Goal: Information Seeking & Learning: Learn about a topic

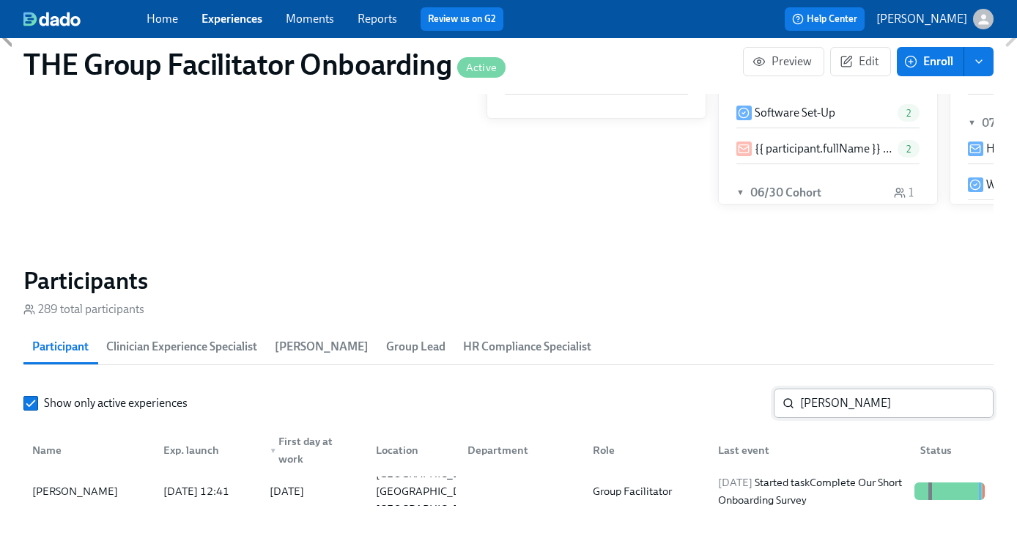
scroll to position [412, 0]
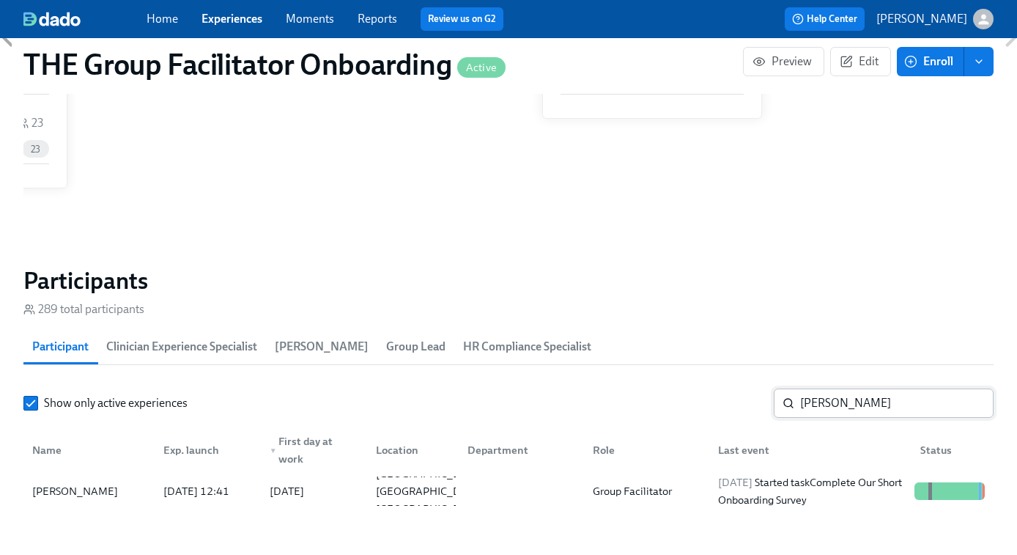
click at [828, 401] on input "sabrina" at bounding box center [896, 402] width 193 height 29
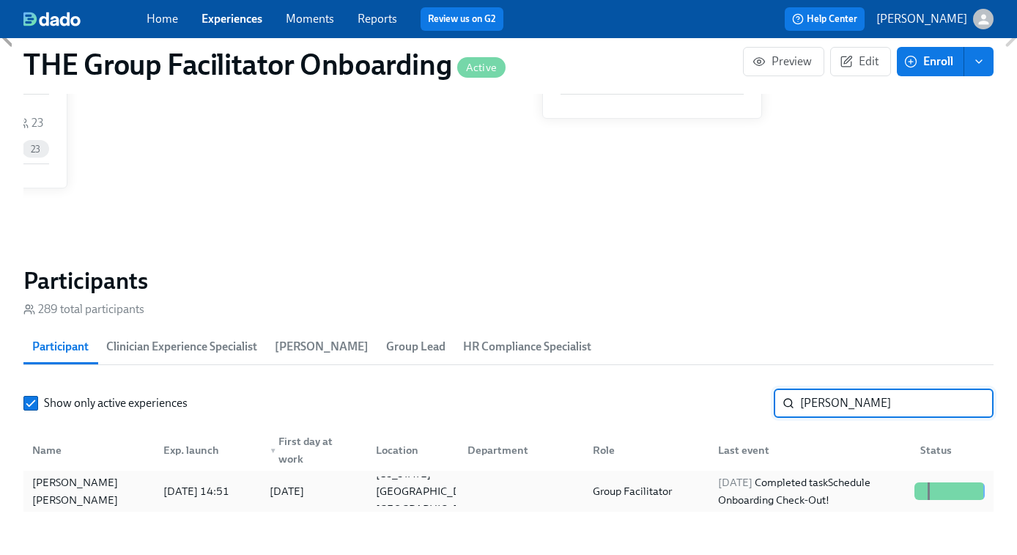
click at [815, 479] on div "2025/09/24 Completed task Schedule Onboarding Check-Out!" at bounding box center [810, 490] width 196 height 35
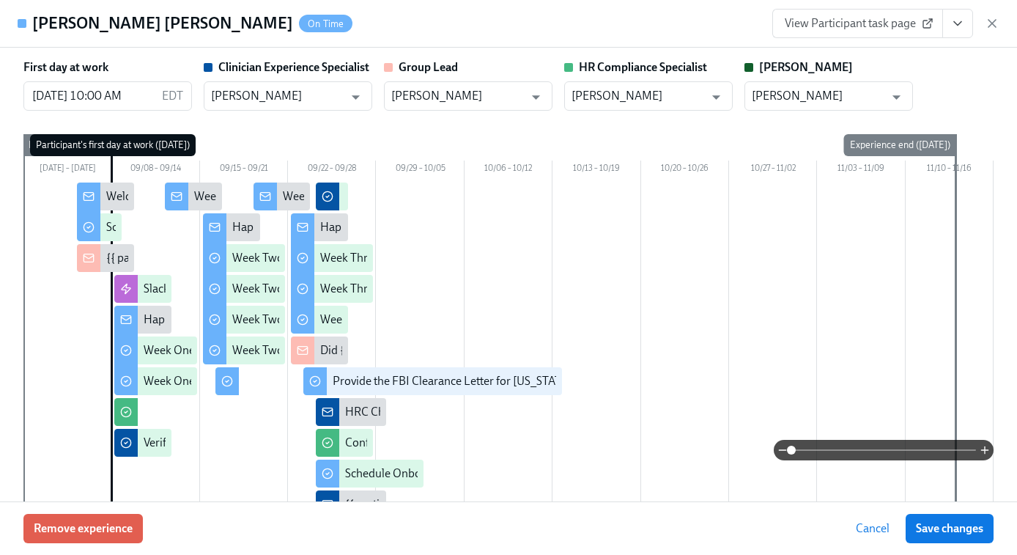
click at [960, 22] on icon "View task page" at bounding box center [957, 24] width 7 height 4
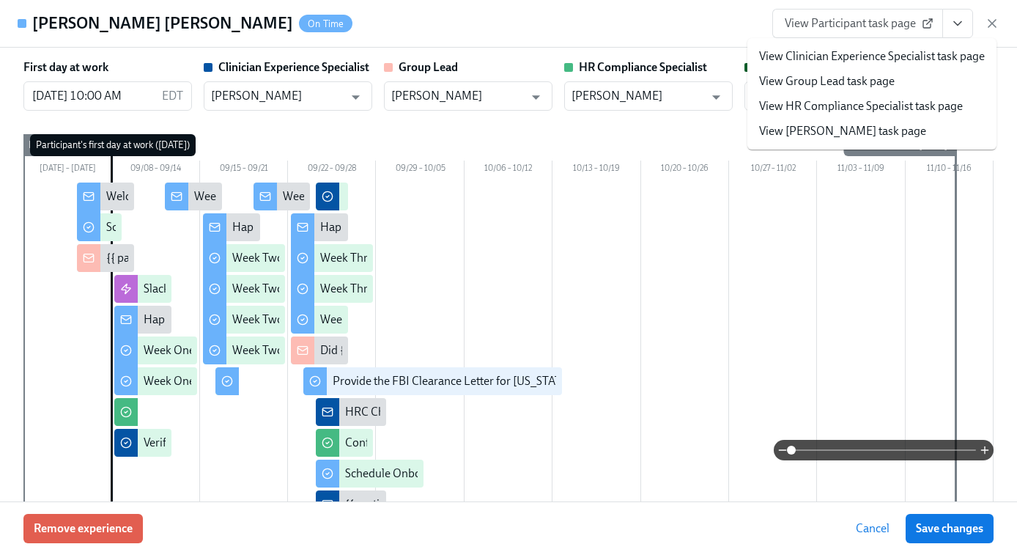
click at [875, 55] on link "View Clinician Experience Specialist task page" at bounding box center [872, 56] width 226 height 16
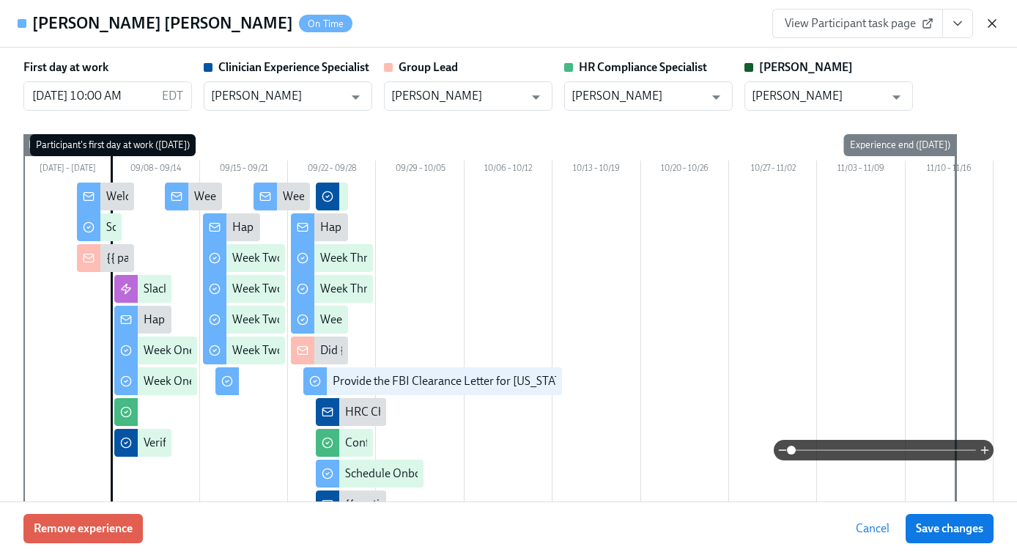
click at [992, 29] on icon "button" at bounding box center [992, 23] width 15 height 15
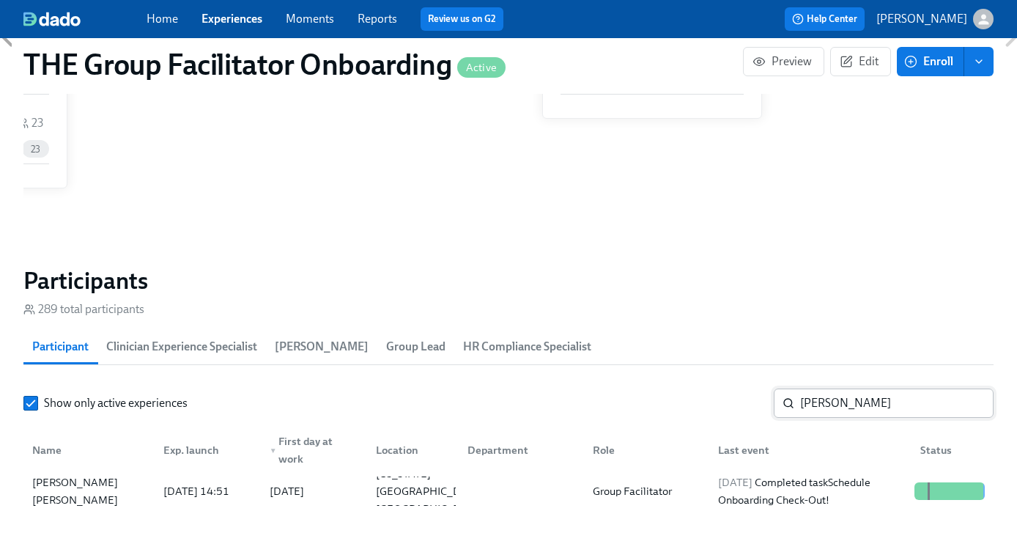
click at [832, 415] on input "elene" at bounding box center [896, 402] width 193 height 29
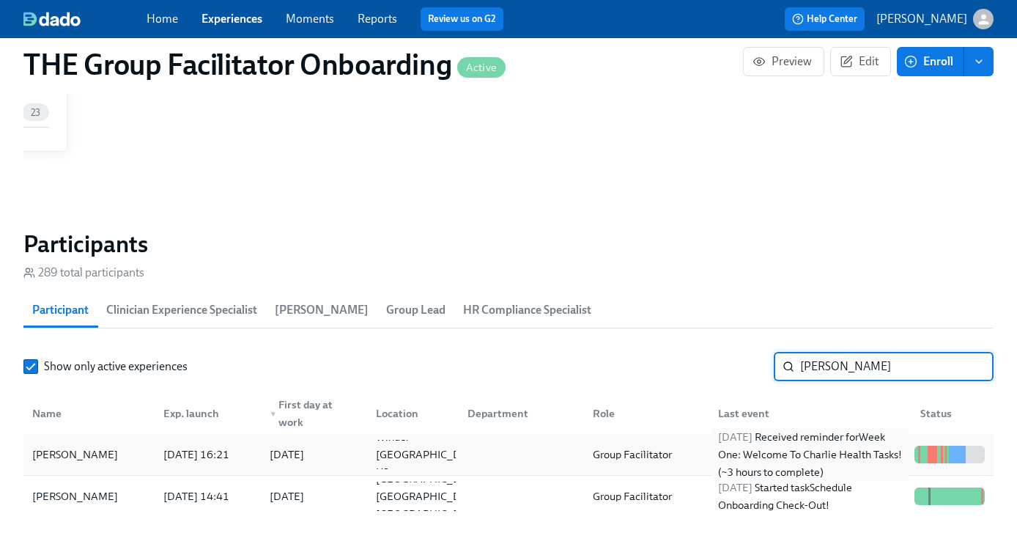
scroll to position [1122, 0]
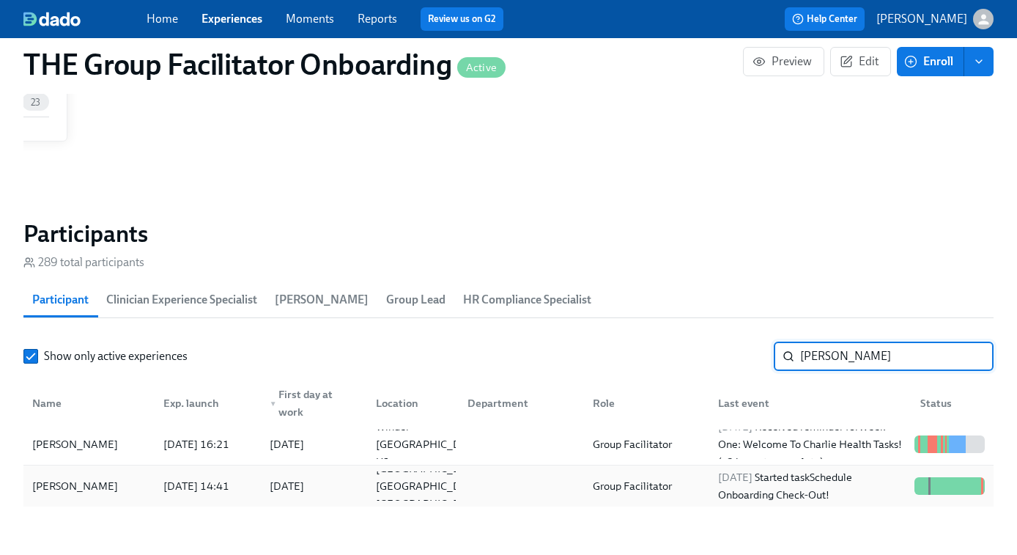
type input "bailey"
click at [755, 488] on div "2025/09/26 Started task Schedule Onboarding Check-Out!" at bounding box center [810, 485] width 196 height 35
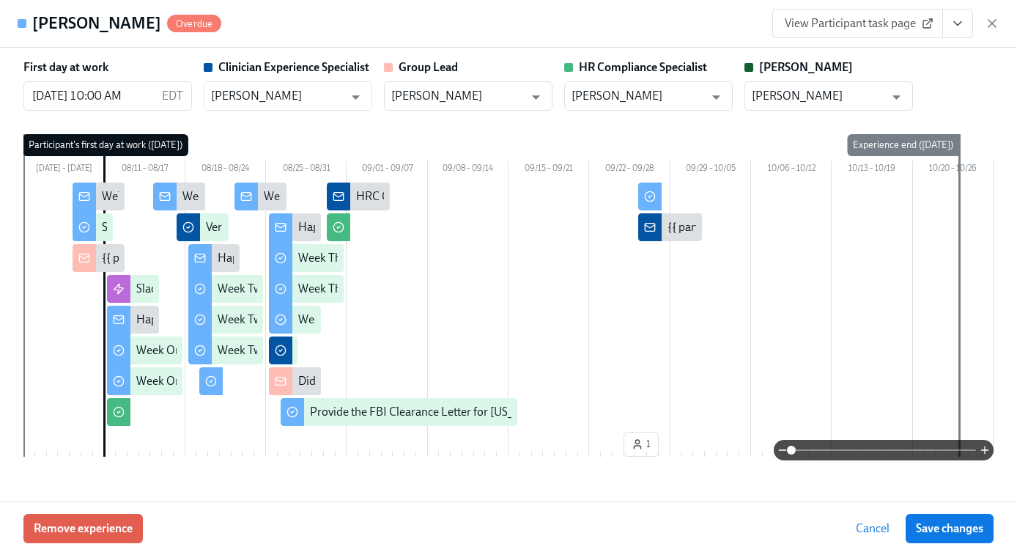
click at [955, 26] on icon "View task page" at bounding box center [957, 23] width 15 height 15
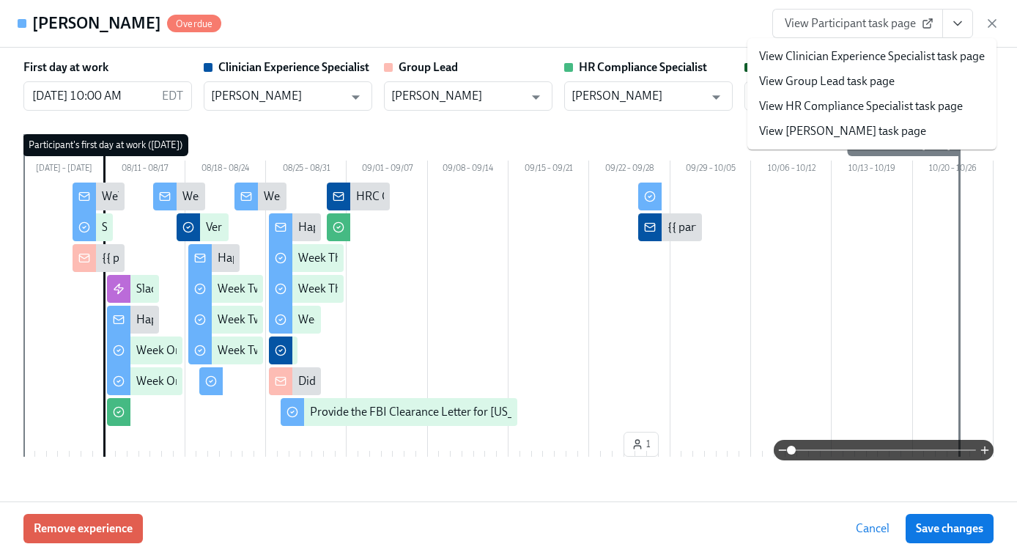
click at [786, 52] on link "View Clinician Experience Specialist task page" at bounding box center [872, 56] width 226 height 16
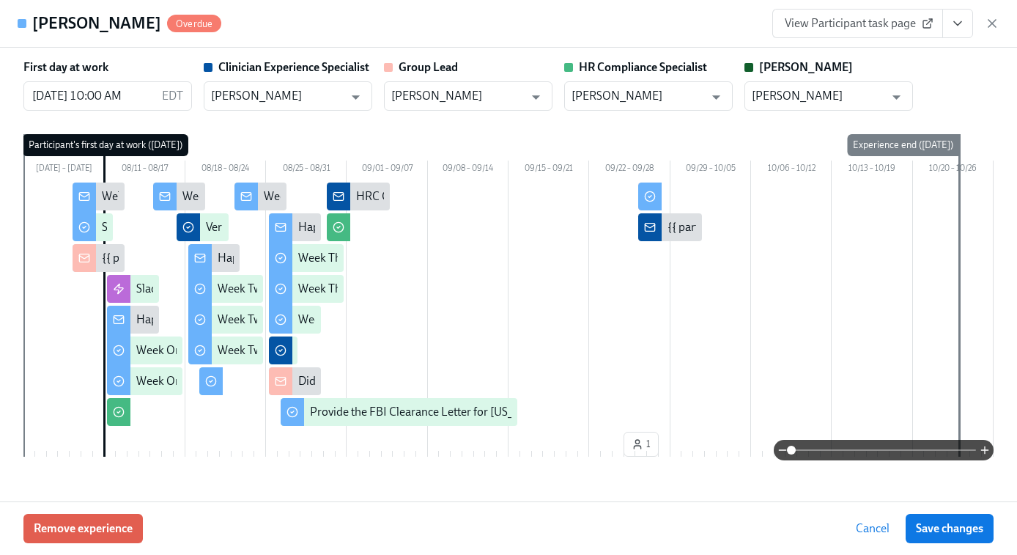
click at [854, 21] on span "View Participant task page" at bounding box center [858, 23] width 146 height 15
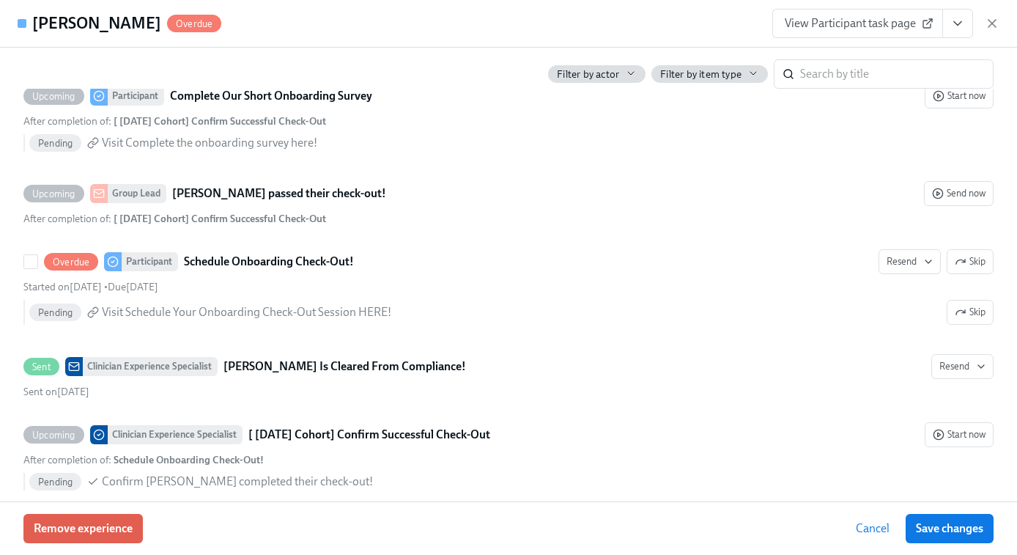
scroll to position [3591, 0]
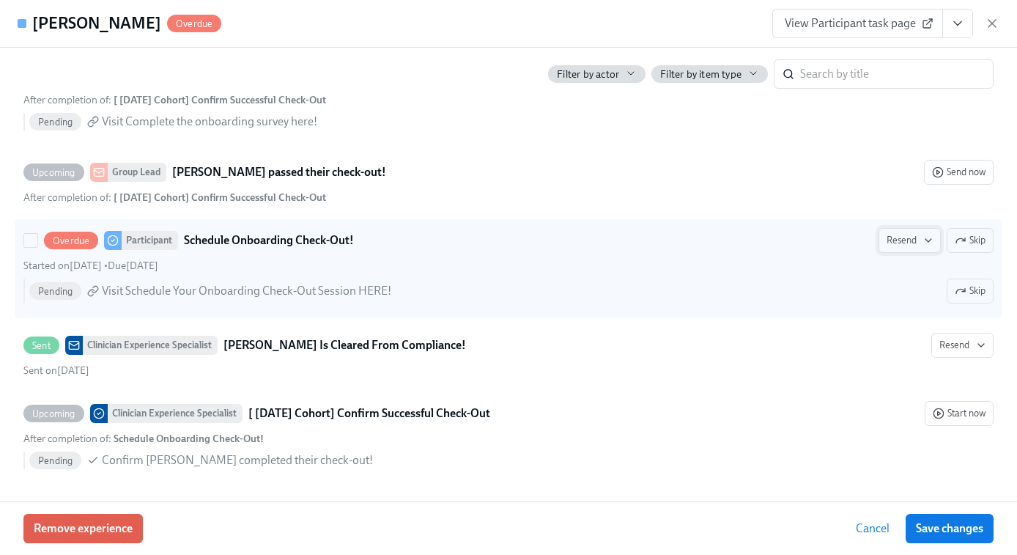
click at [909, 240] on span "Resend" at bounding box center [909, 240] width 46 height 15
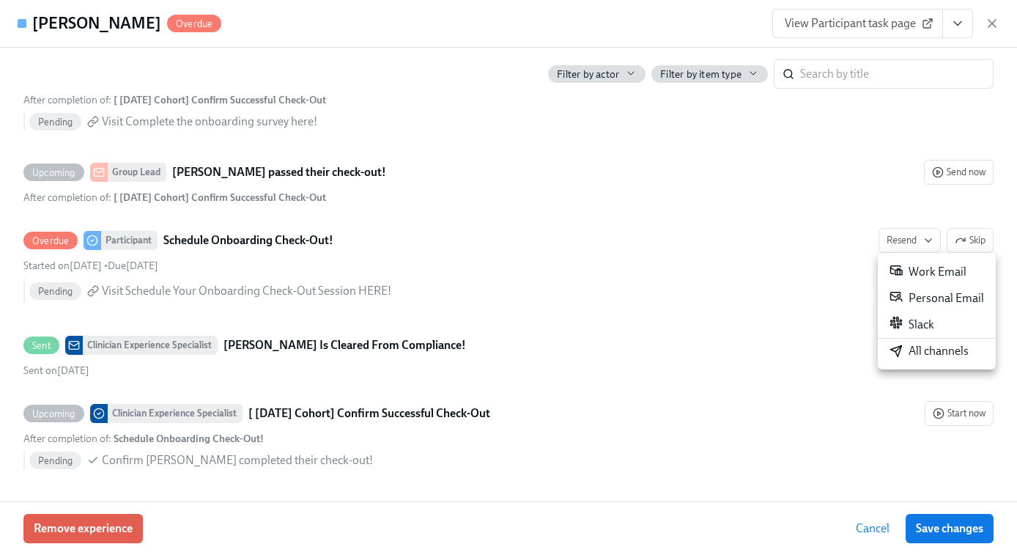
click at [910, 347] on div "All channels" at bounding box center [928, 351] width 79 height 16
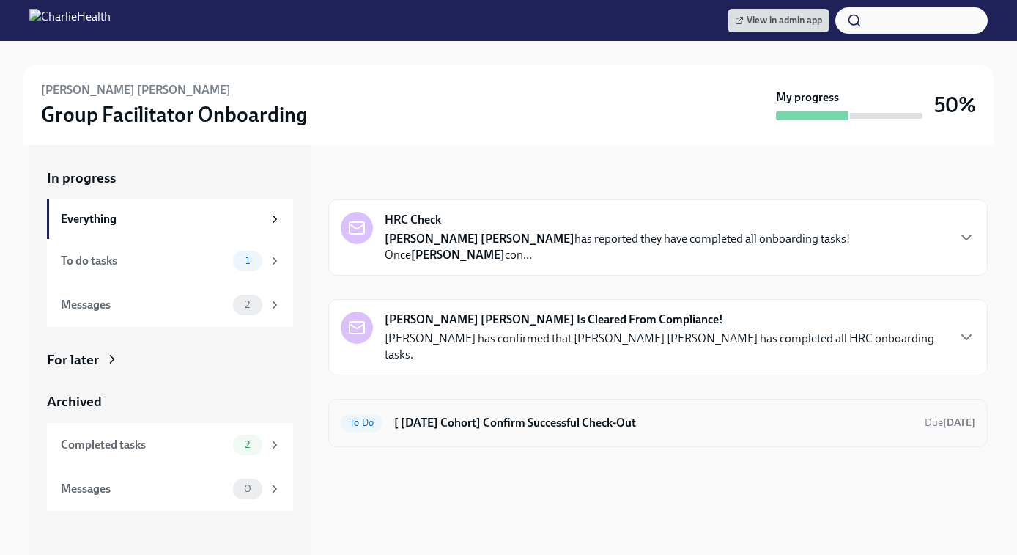
click at [600, 401] on div "To Do [ [DATE] Cohort] Confirm Successful Check-Out Due [DATE]" at bounding box center [657, 423] width 659 height 48
click at [581, 411] on div "To Do [ Sep 8th Cohort] Confirm Successful Check-Out Due Oct 17th" at bounding box center [658, 422] width 634 height 23
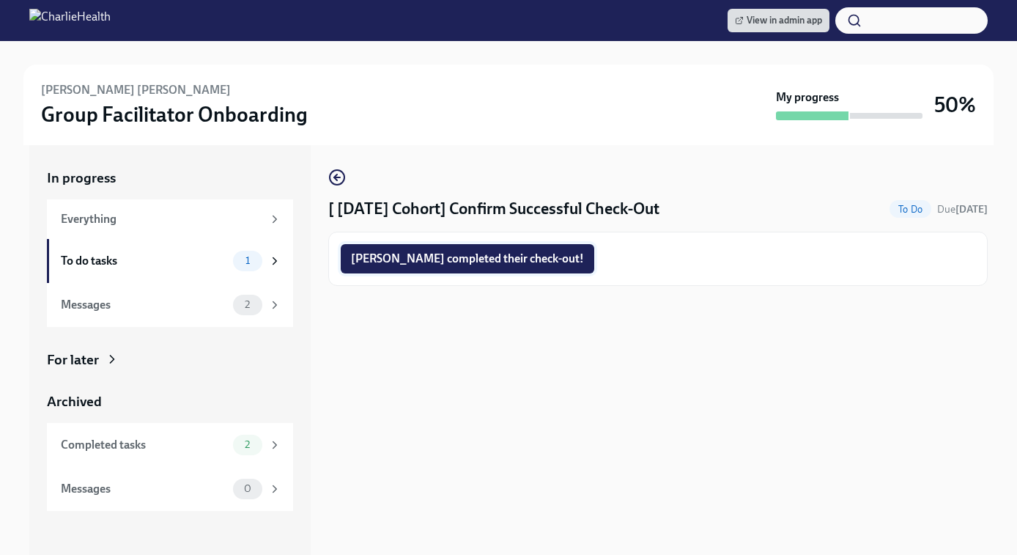
click at [405, 264] on span "Elene completed their check-out!" at bounding box center [467, 258] width 233 height 15
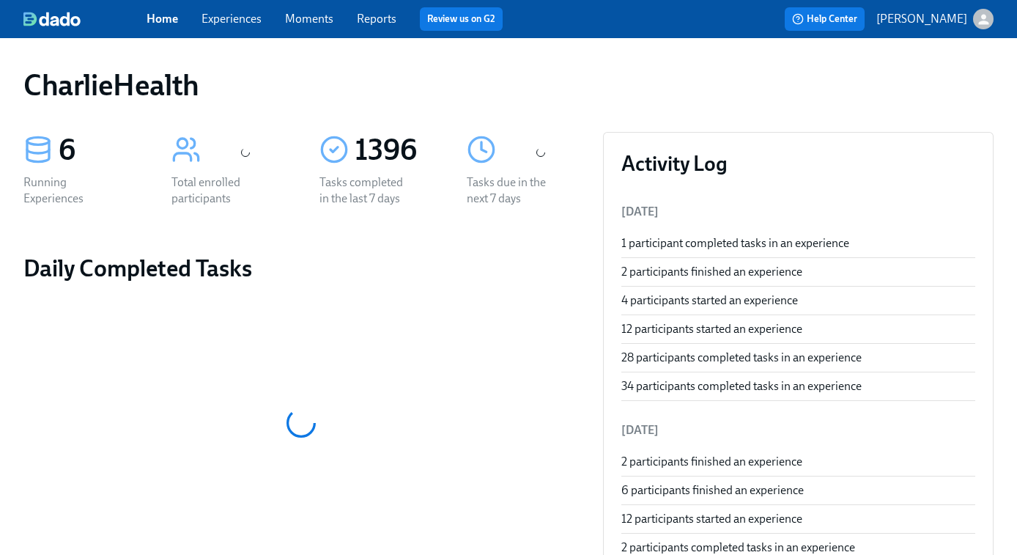
click at [225, 21] on link "Experiences" at bounding box center [231, 19] width 60 height 14
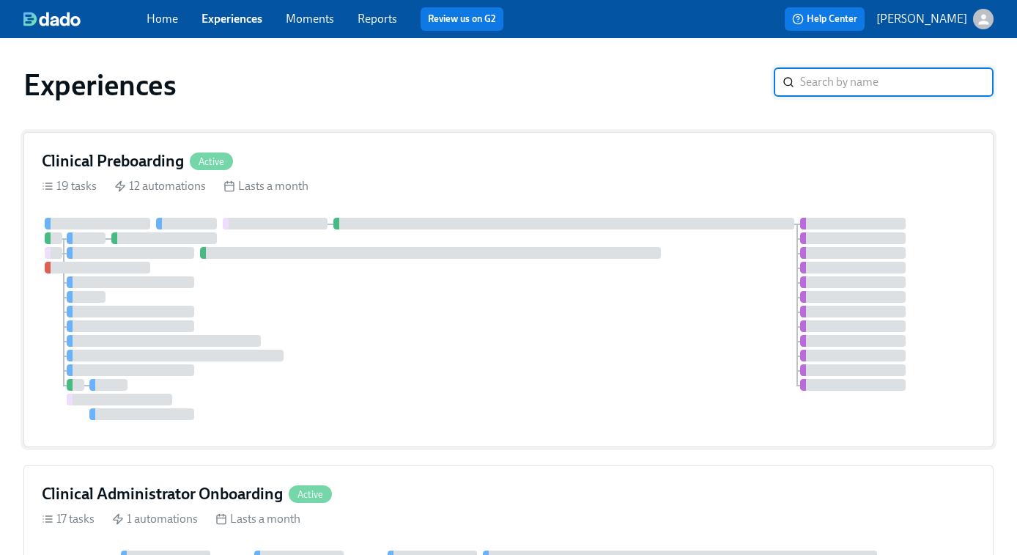
scroll to position [327, 0]
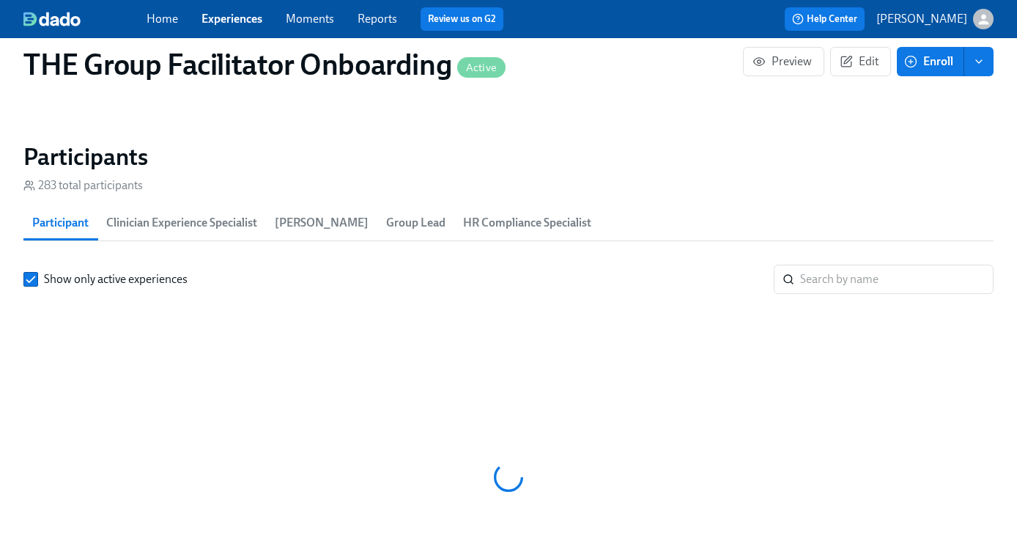
scroll to position [0, 18283]
click at [814, 278] on input "search" at bounding box center [896, 278] width 193 height 29
paste input "[PERSON_NAME]"
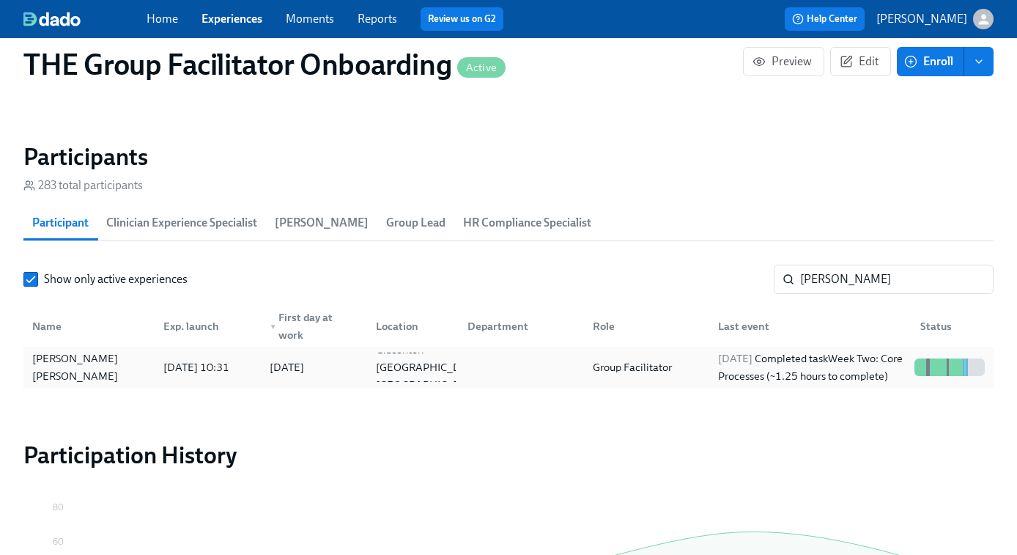
click at [676, 376] on div "Group Facilitator" at bounding box center [643, 366] width 125 height 29
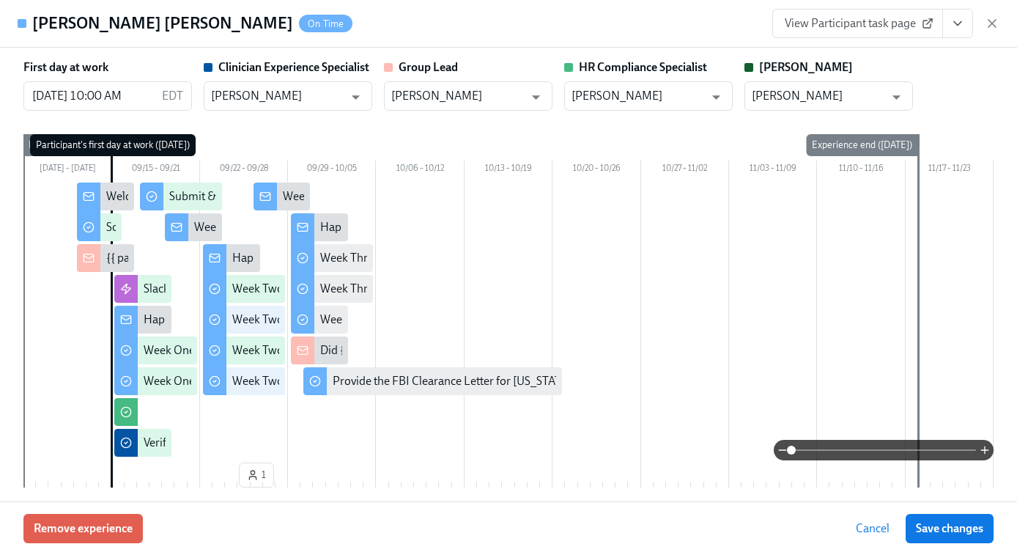
click at [902, 24] on span "View Participant task page" at bounding box center [858, 23] width 146 height 15
click at [996, 26] on icon "button" at bounding box center [992, 23] width 15 height 15
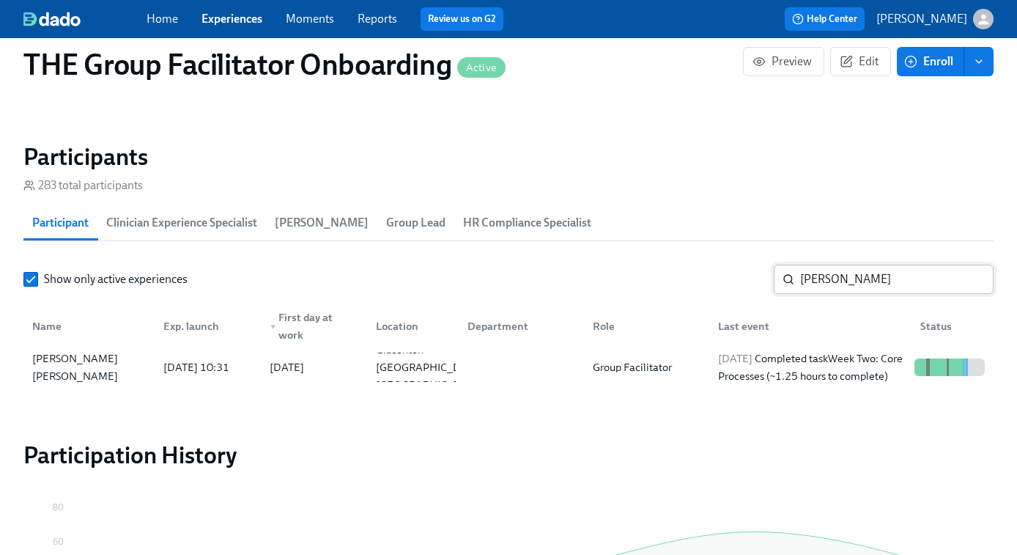
click at [811, 282] on input "[PERSON_NAME]" at bounding box center [896, 278] width 193 height 29
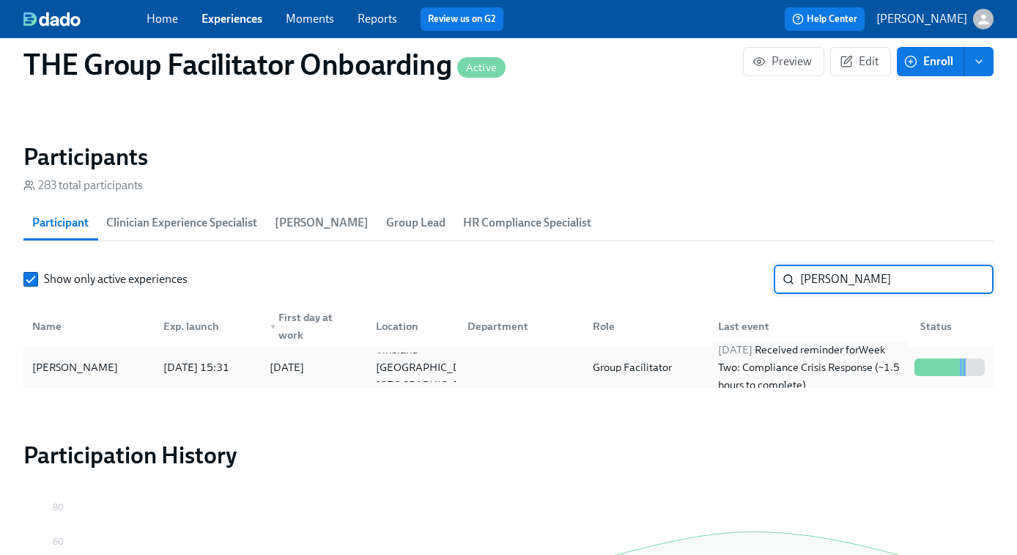
type input "[PERSON_NAME]"
click at [814, 365] on div "[DATE] Received reminder for Week Two: Compliance Crisis Response (~1.5 hours t…" at bounding box center [810, 367] width 196 height 53
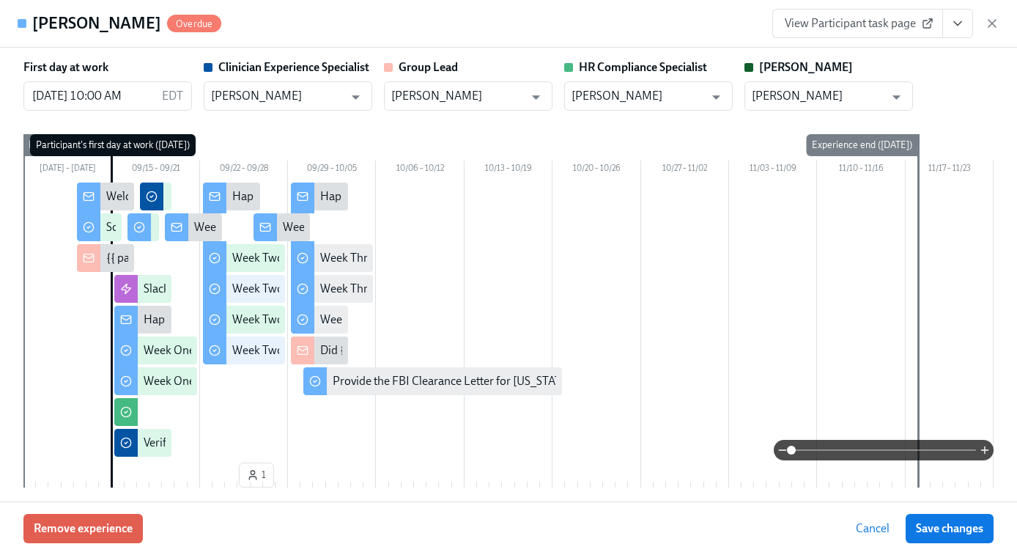
click at [859, 21] on span "View Participant task page" at bounding box center [858, 23] width 146 height 15
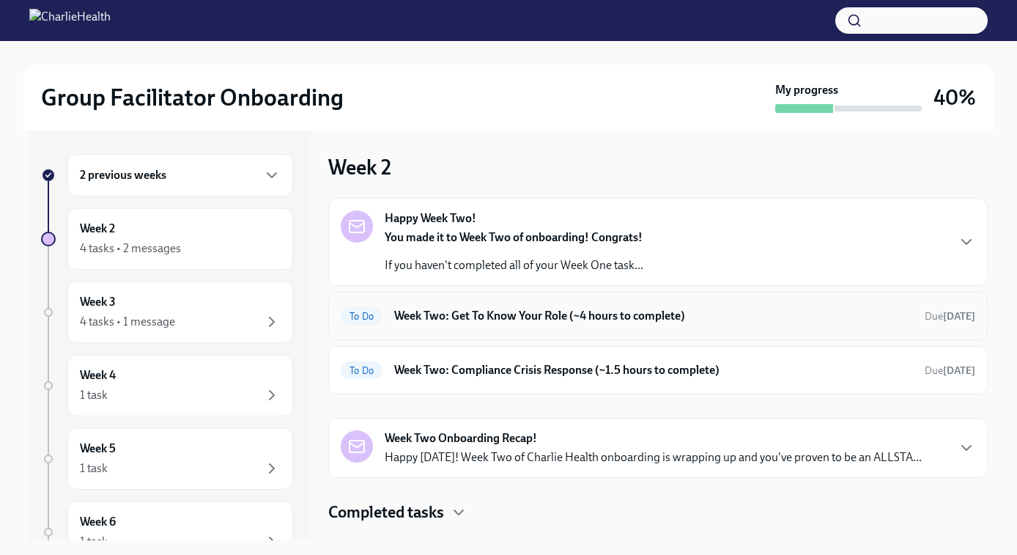
click at [492, 319] on h6 "Week Two: Get To Know Your Role (~4 hours to complete)" at bounding box center [653, 316] width 519 height 16
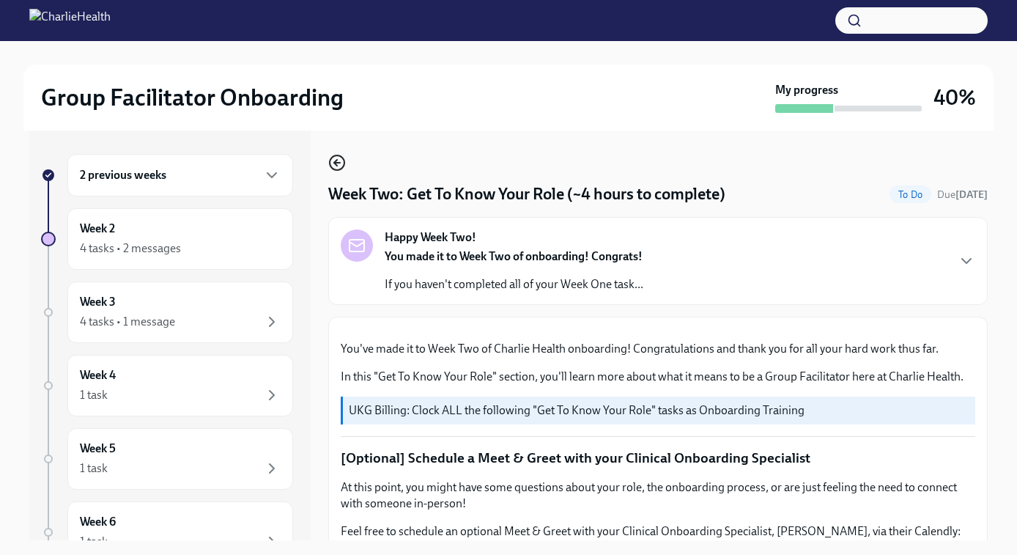
click at [336, 162] on icon "button" at bounding box center [335, 163] width 3 height 6
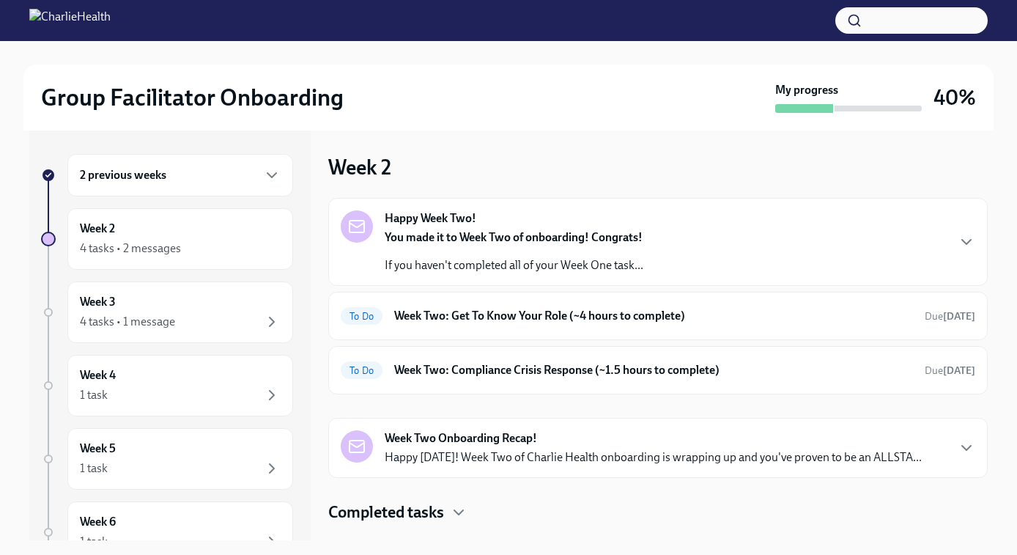
click at [127, 193] on div "2 previous weeks" at bounding box center [180, 175] width 226 height 42
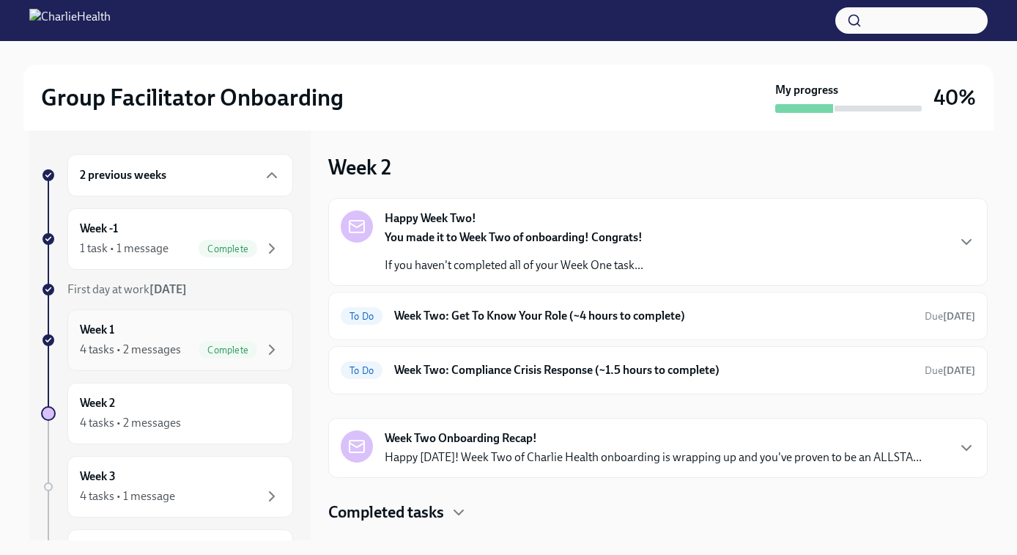
click at [120, 358] on div "4 tasks • 2 messages Complete" at bounding box center [180, 350] width 201 height 18
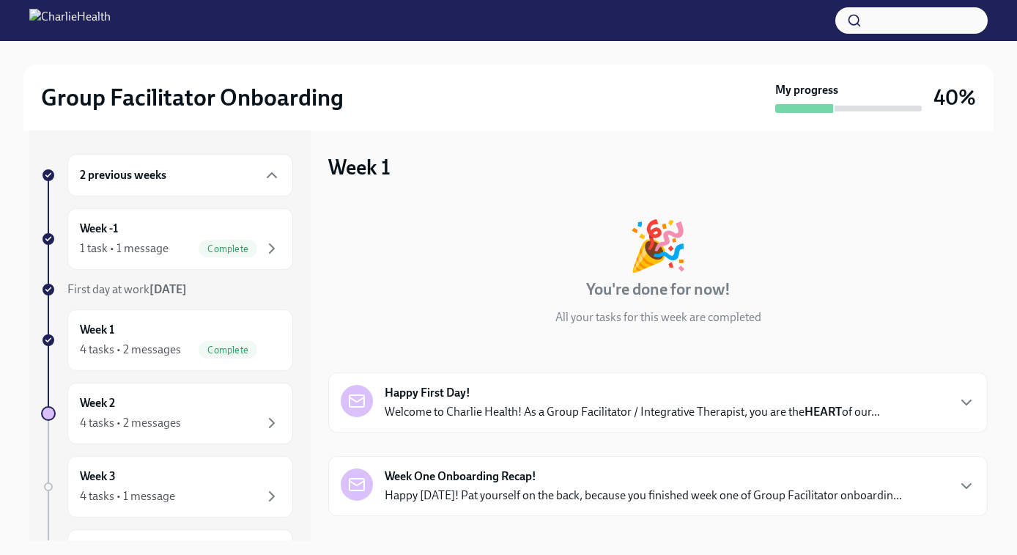
scroll to position [262, 0]
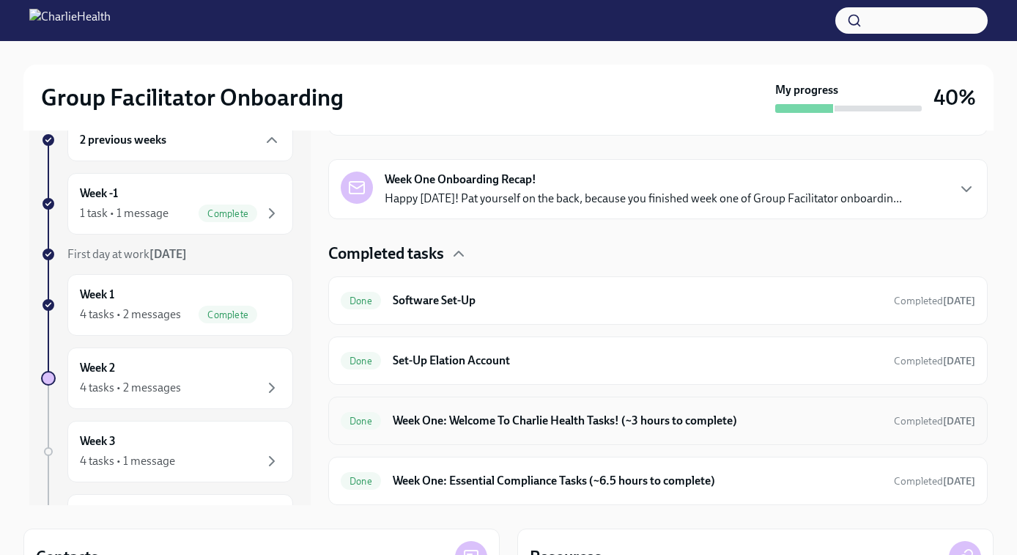
click at [452, 412] on h6 "Week One: Welcome To Charlie Health Tasks! (~3 hours to complete)" at bounding box center [637, 420] width 489 height 16
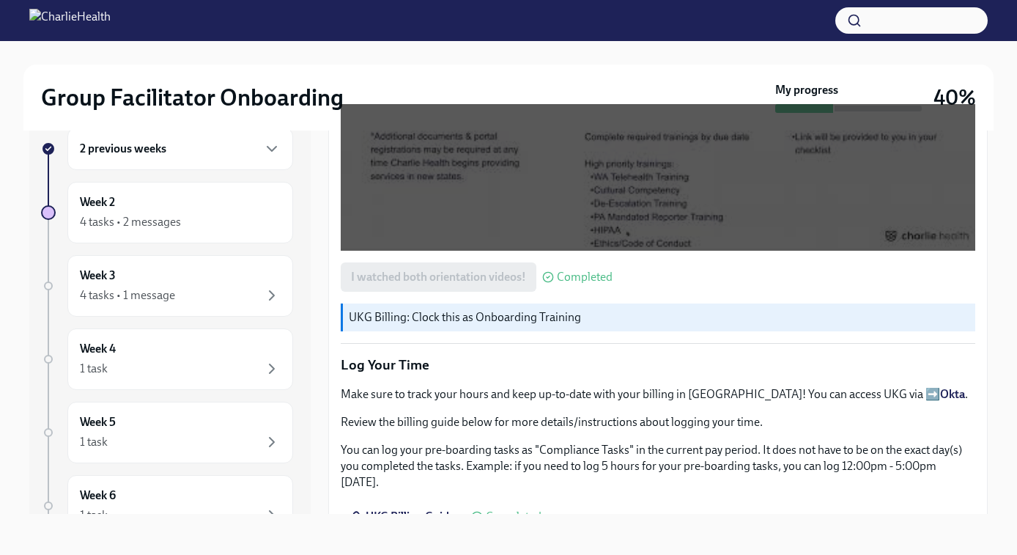
scroll to position [1382, 0]
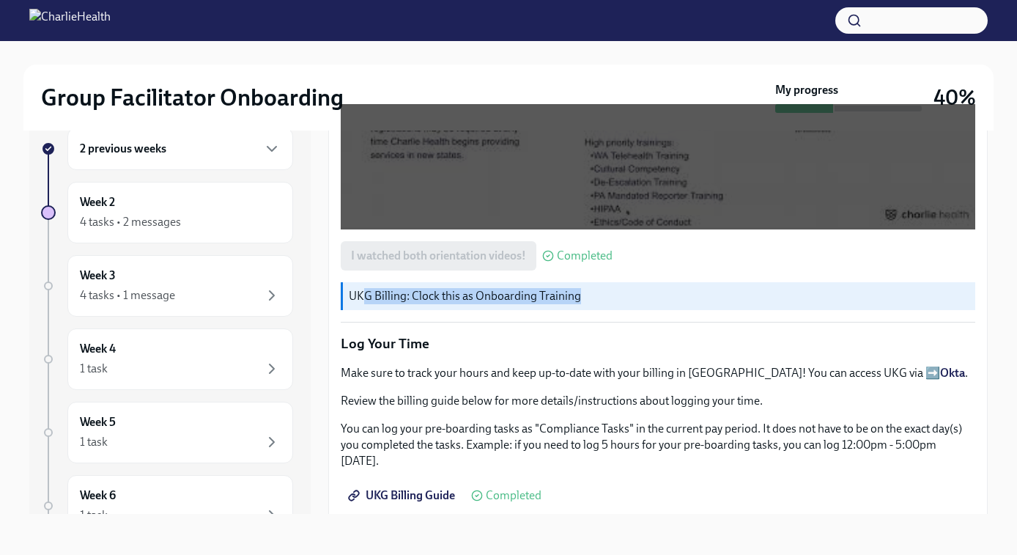
drag, startPoint x: 365, startPoint y: 296, endPoint x: 589, endPoint y: 304, distance: 224.3
click at [589, 304] on p "UKG Billing: Clock this as Onboarding Training" at bounding box center [659, 296] width 621 height 16
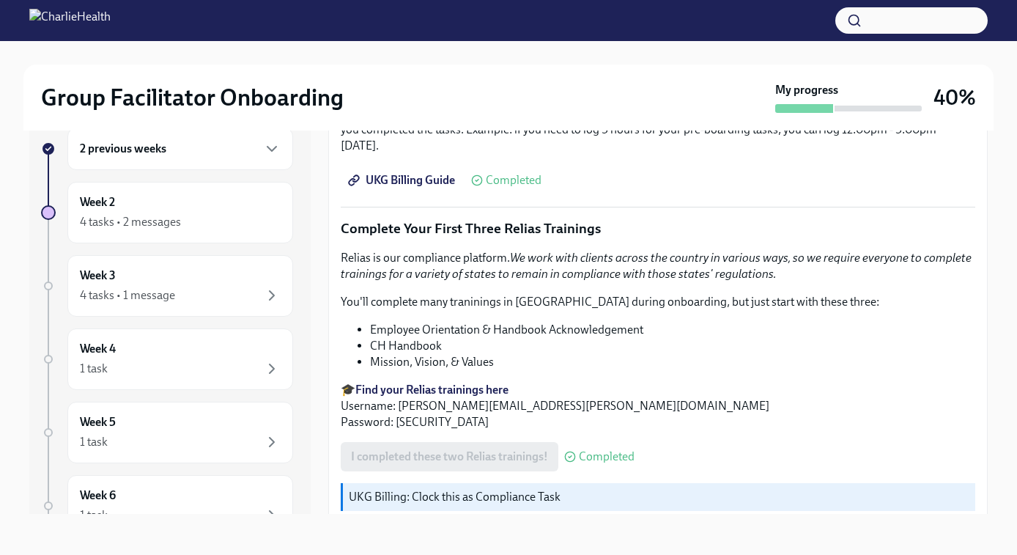
scroll to position [1725, 0]
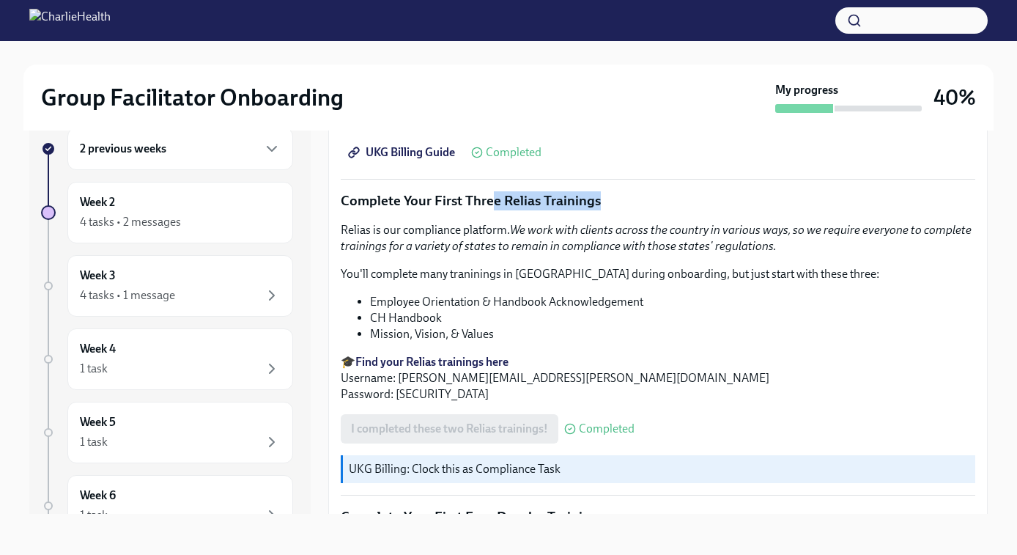
drag, startPoint x: 492, startPoint y: 188, endPoint x: 600, endPoint y: 196, distance: 107.9
drag, startPoint x: 371, startPoint y: 455, endPoint x: 574, endPoint y: 459, distance: 203.7
click at [574, 461] on p "UKG Billing: Clock this as Compliance Task" at bounding box center [659, 469] width 621 height 16
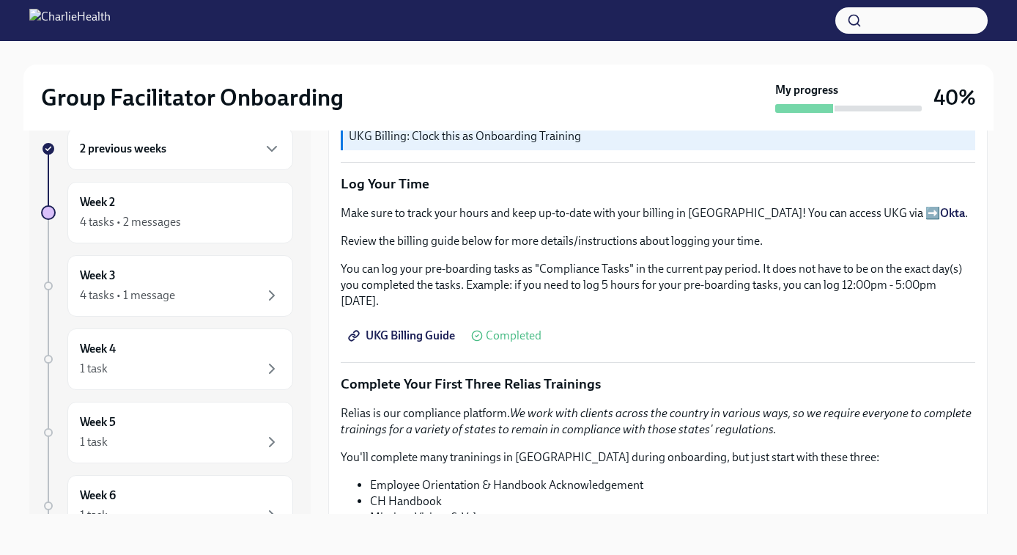
scroll to position [1541, 0]
click at [159, 212] on div "Week 2 4 tasks • 2 messages" at bounding box center [180, 212] width 201 height 37
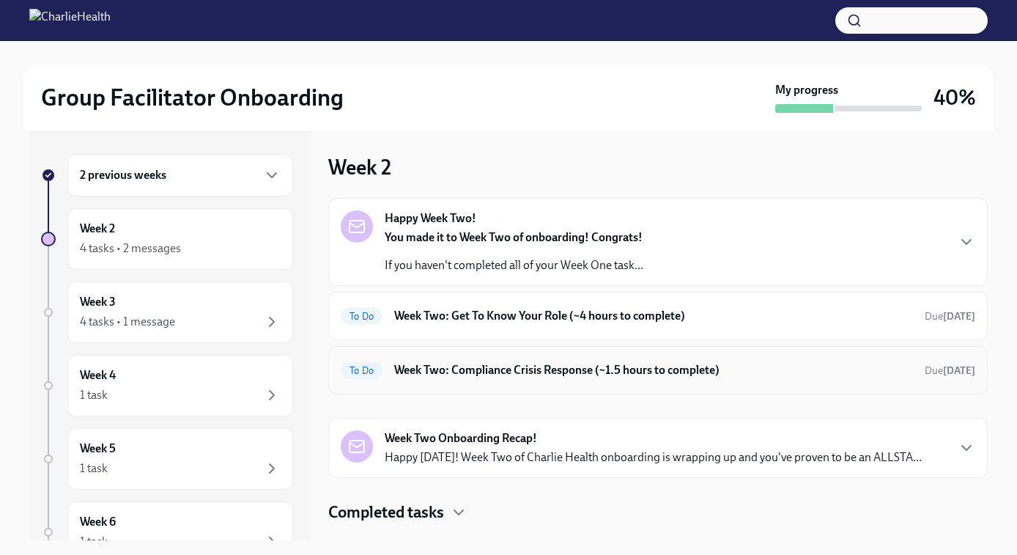
click at [503, 372] on h6 "Week Two: Compliance Crisis Response (~1.5 hours to complete)" at bounding box center [653, 370] width 519 height 16
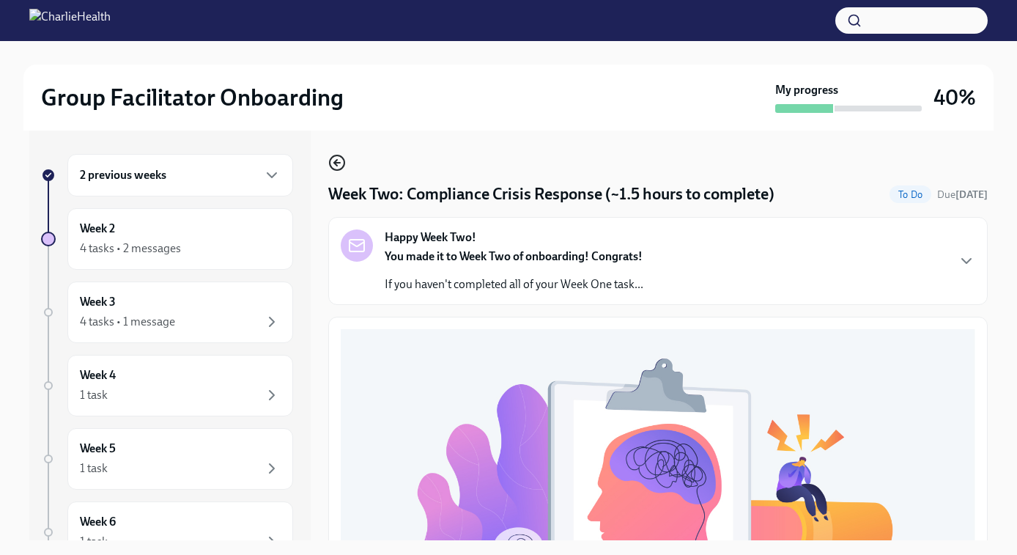
click at [338, 159] on icon "button" at bounding box center [337, 163] width 18 height 18
